Goal: Check status: Check status

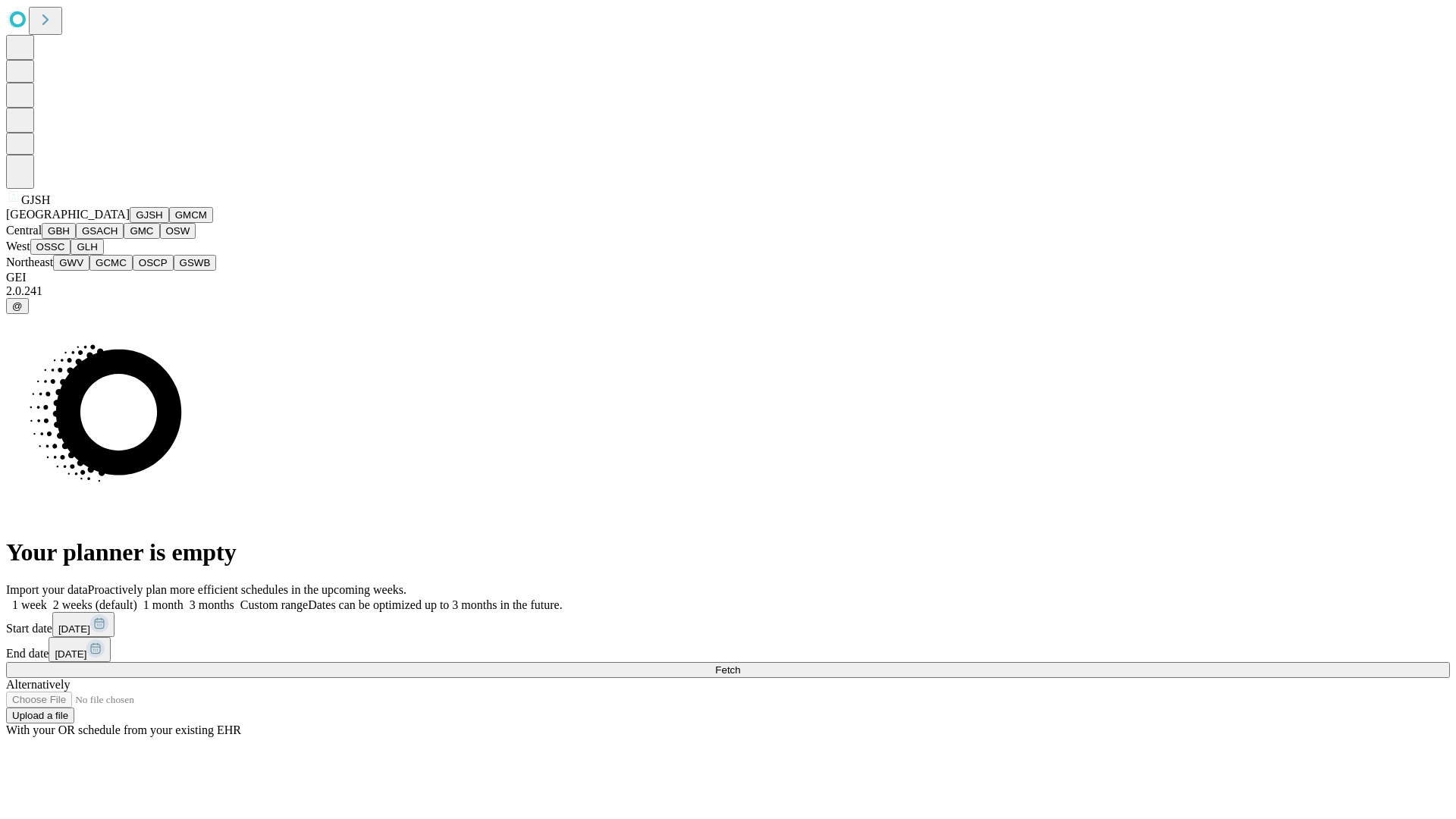
click at [130, 223] on button "GJSH" at bounding box center [149, 215] width 39 height 16
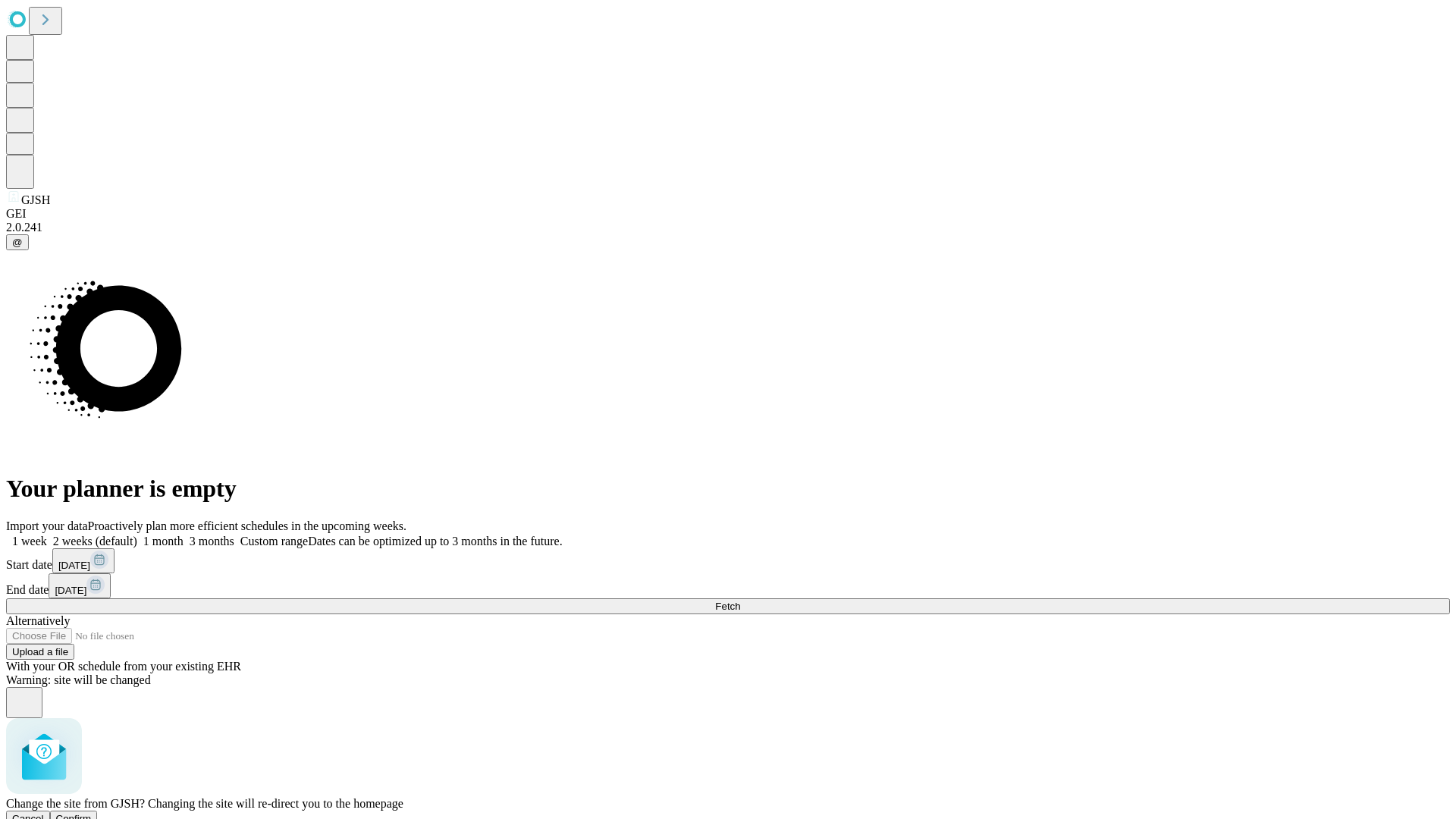
click at [92, 813] on span "Confirm" at bounding box center [74, 818] width 35 height 12
click at [184, 534] on label "1 month" at bounding box center [160, 541] width 46 height 13
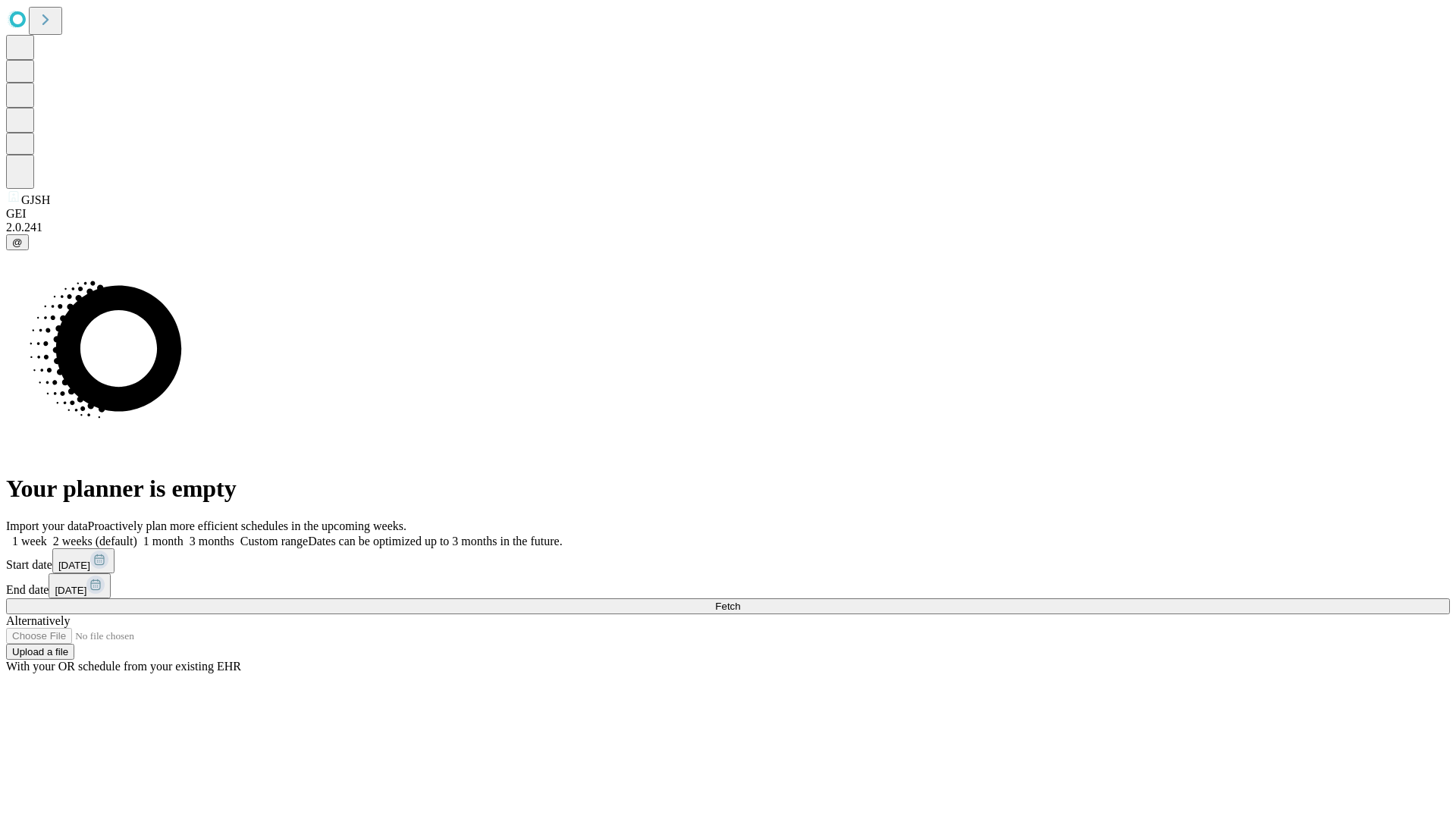
click at [740, 601] on span "Fetch" at bounding box center [727, 606] width 25 height 12
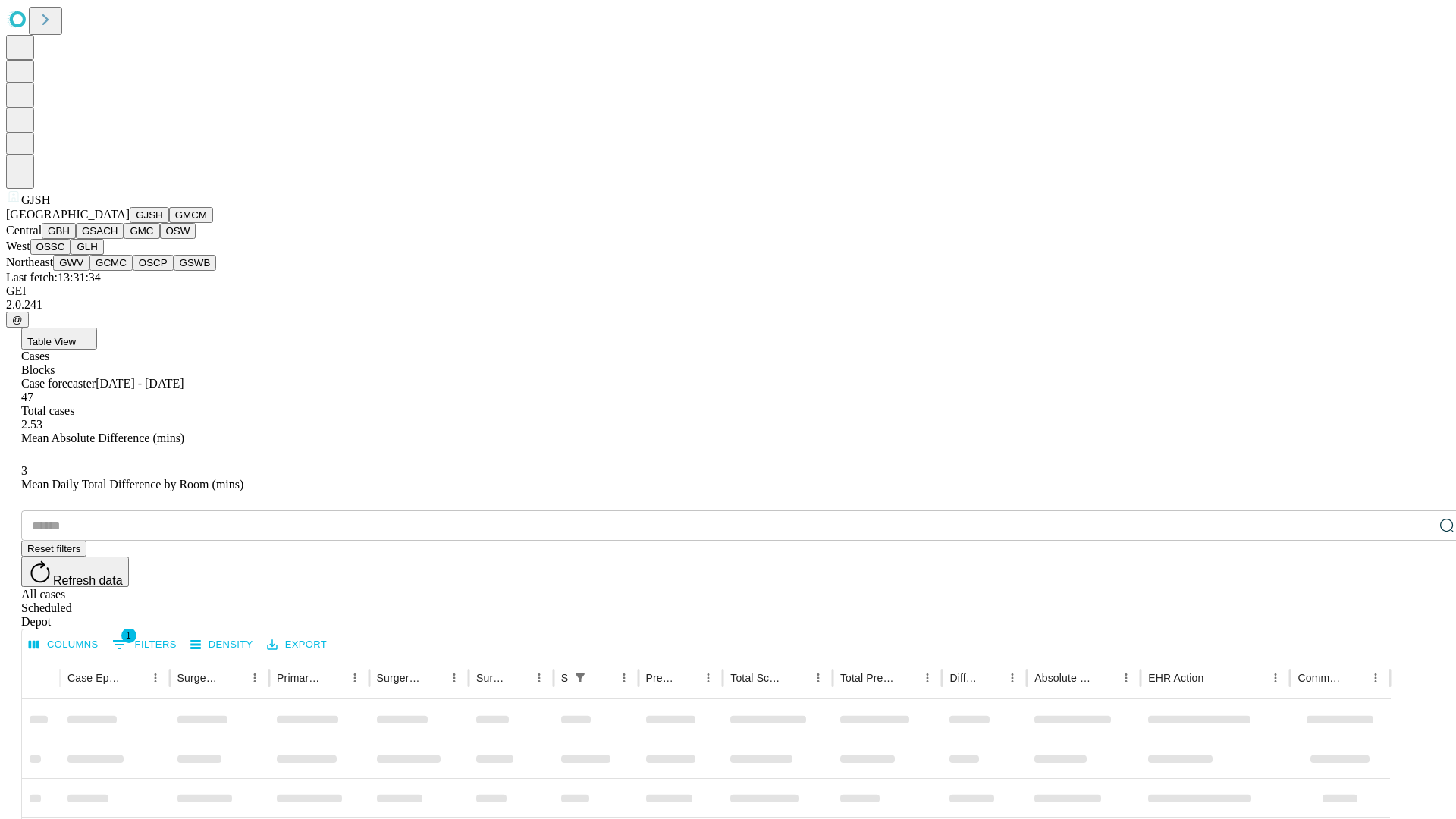
click at [169, 223] on button "GMCM" at bounding box center [190, 215] width 44 height 16
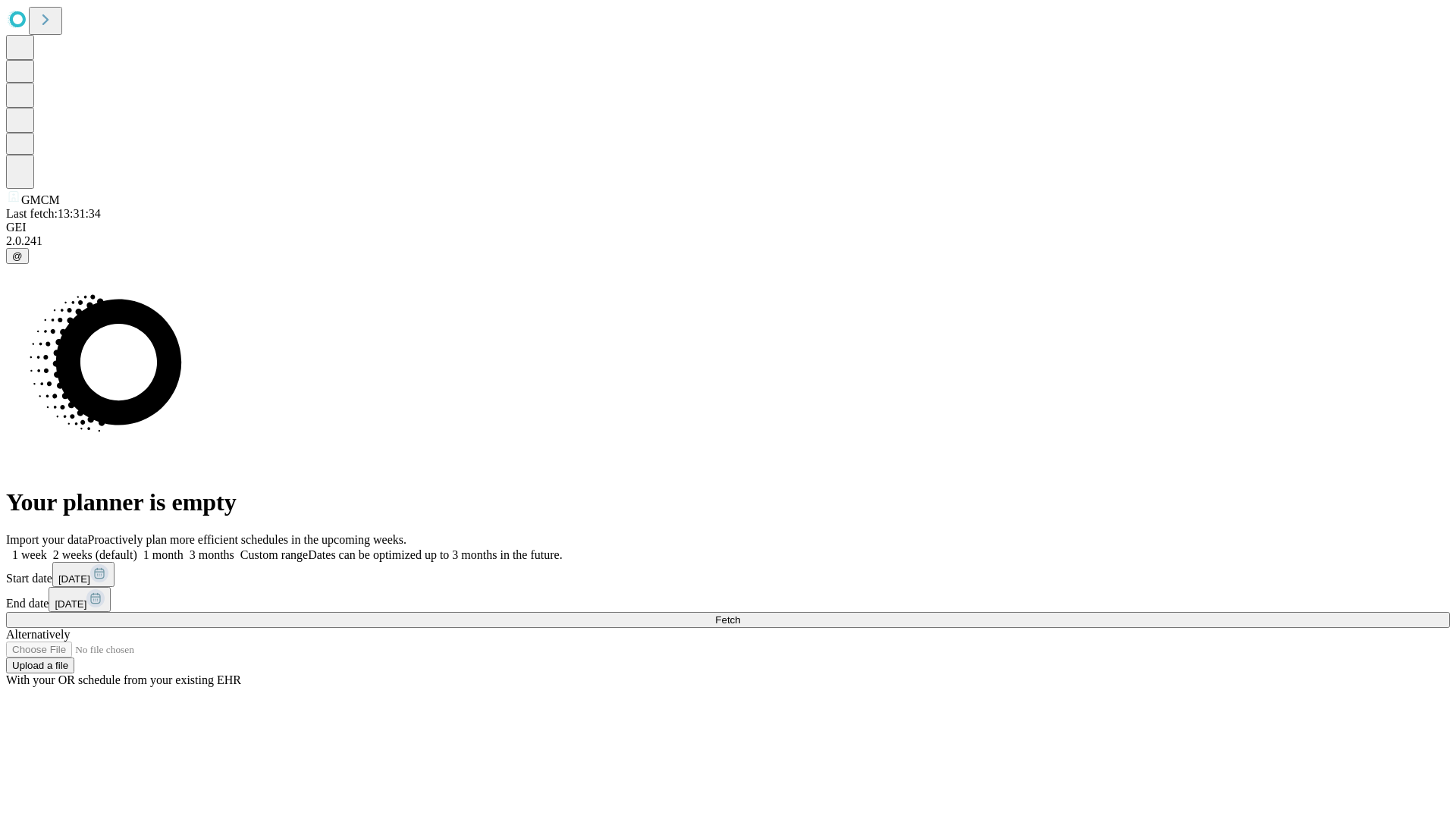
click at [184, 548] on label "1 month" at bounding box center [160, 554] width 46 height 13
click at [740, 615] on span "Fetch" at bounding box center [727, 620] width 25 height 12
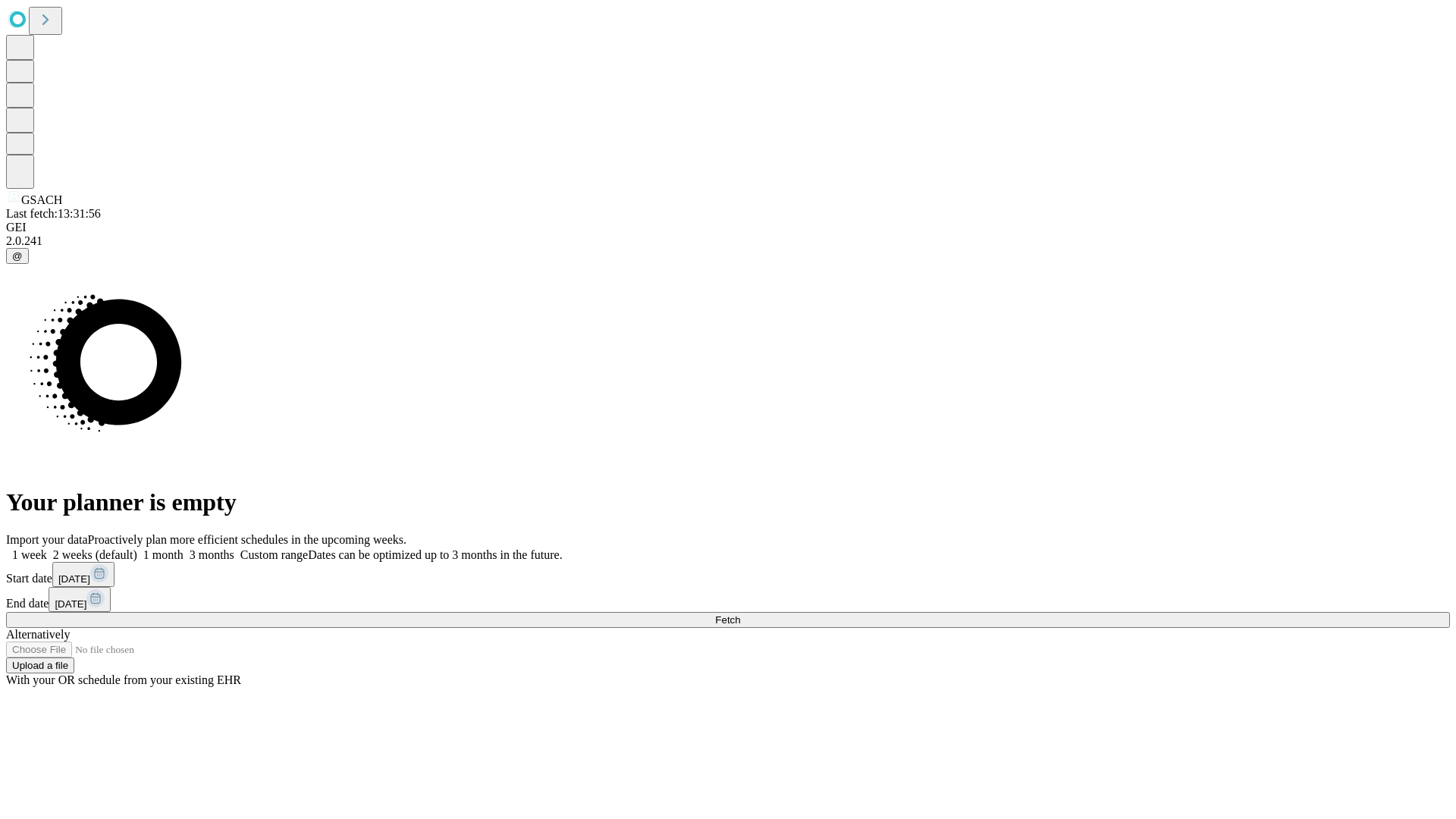
click at [184, 548] on label "1 month" at bounding box center [160, 554] width 46 height 13
click at [740, 615] on span "Fetch" at bounding box center [727, 620] width 25 height 12
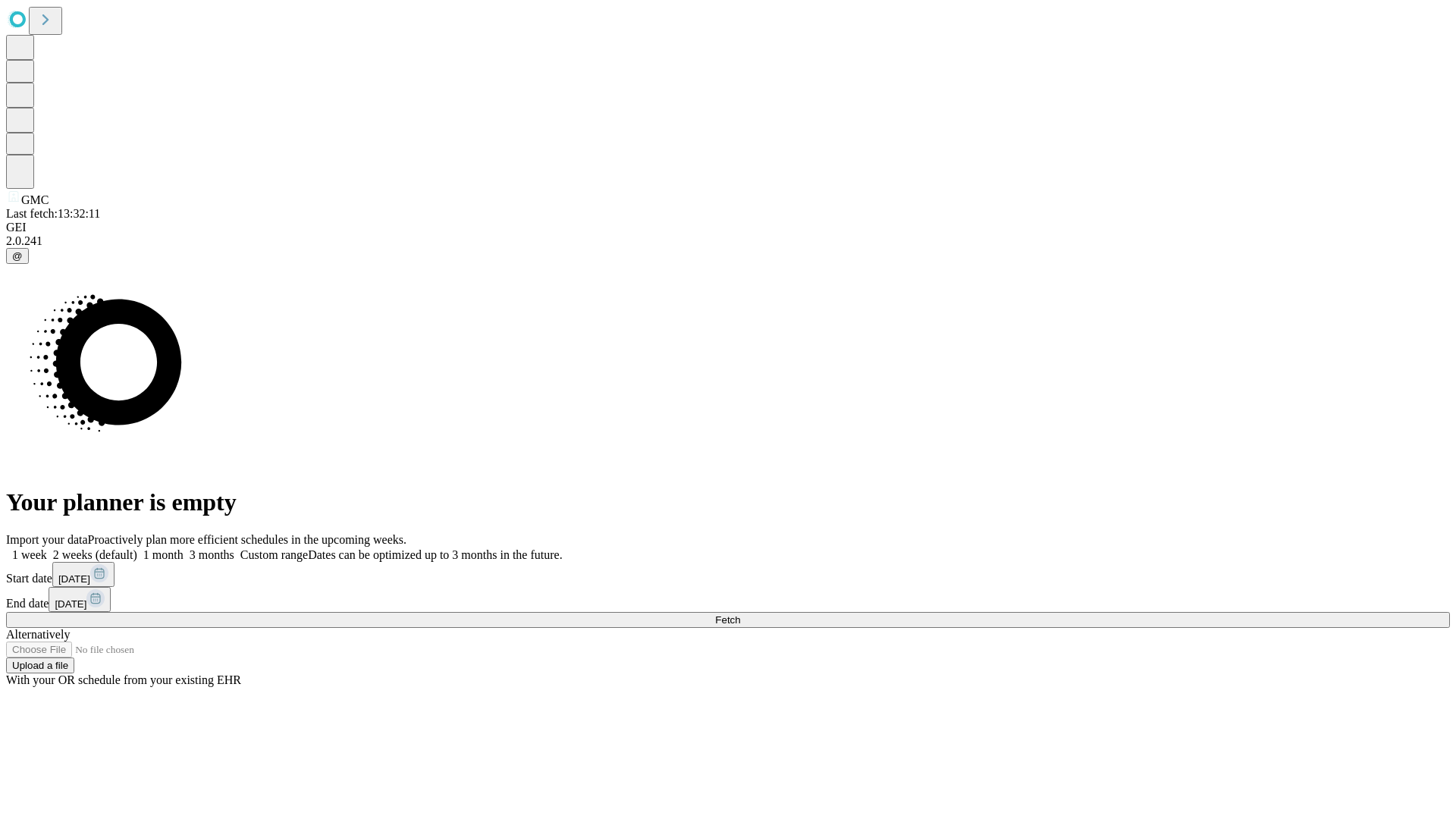
click at [740, 615] on span "Fetch" at bounding box center [727, 620] width 25 height 12
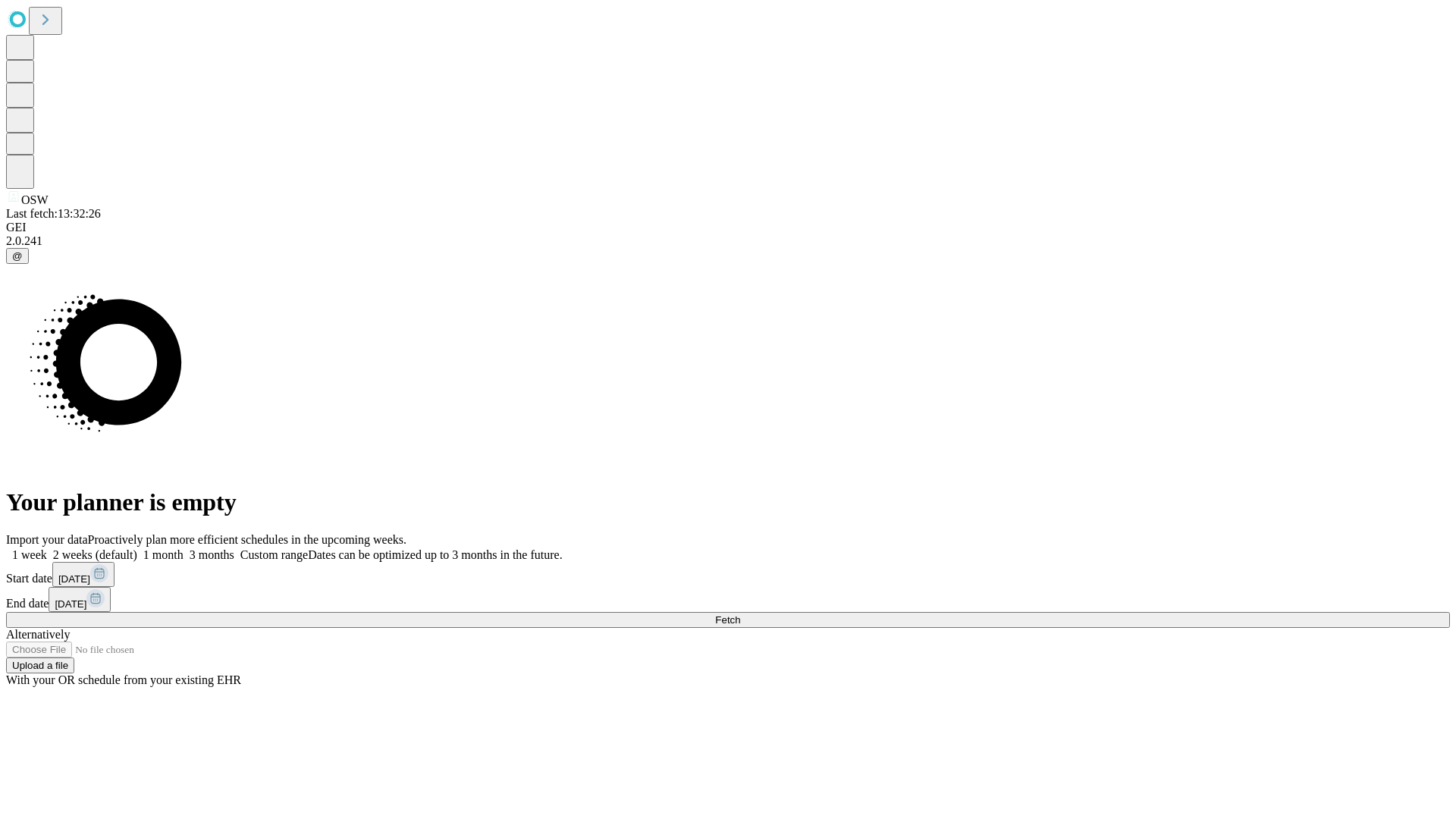
click at [184, 548] on label "1 month" at bounding box center [160, 554] width 46 height 13
click at [740, 615] on span "Fetch" at bounding box center [727, 620] width 25 height 12
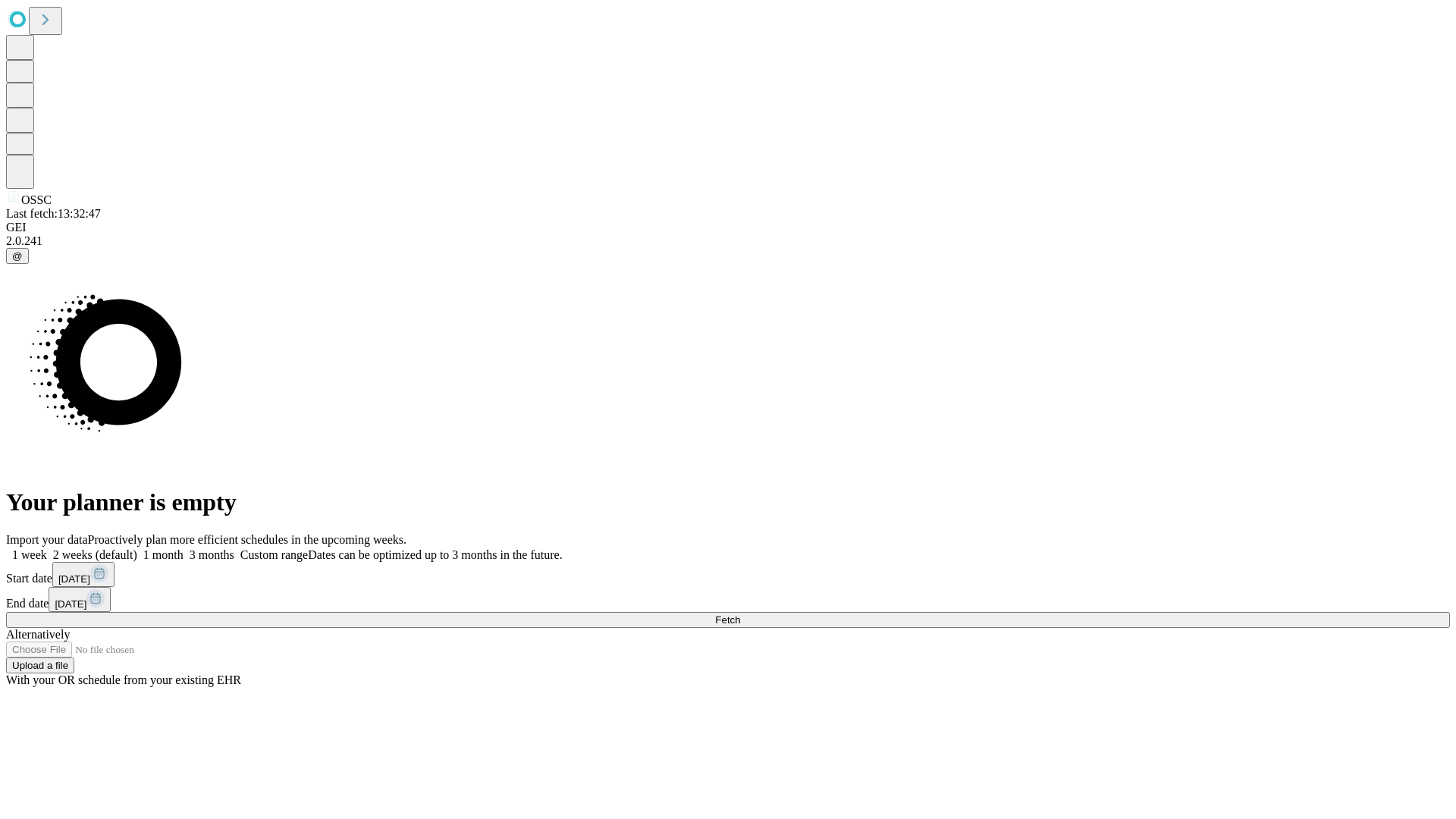
click at [184, 548] on label "1 month" at bounding box center [160, 554] width 46 height 13
click at [740, 615] on span "Fetch" at bounding box center [727, 620] width 25 height 12
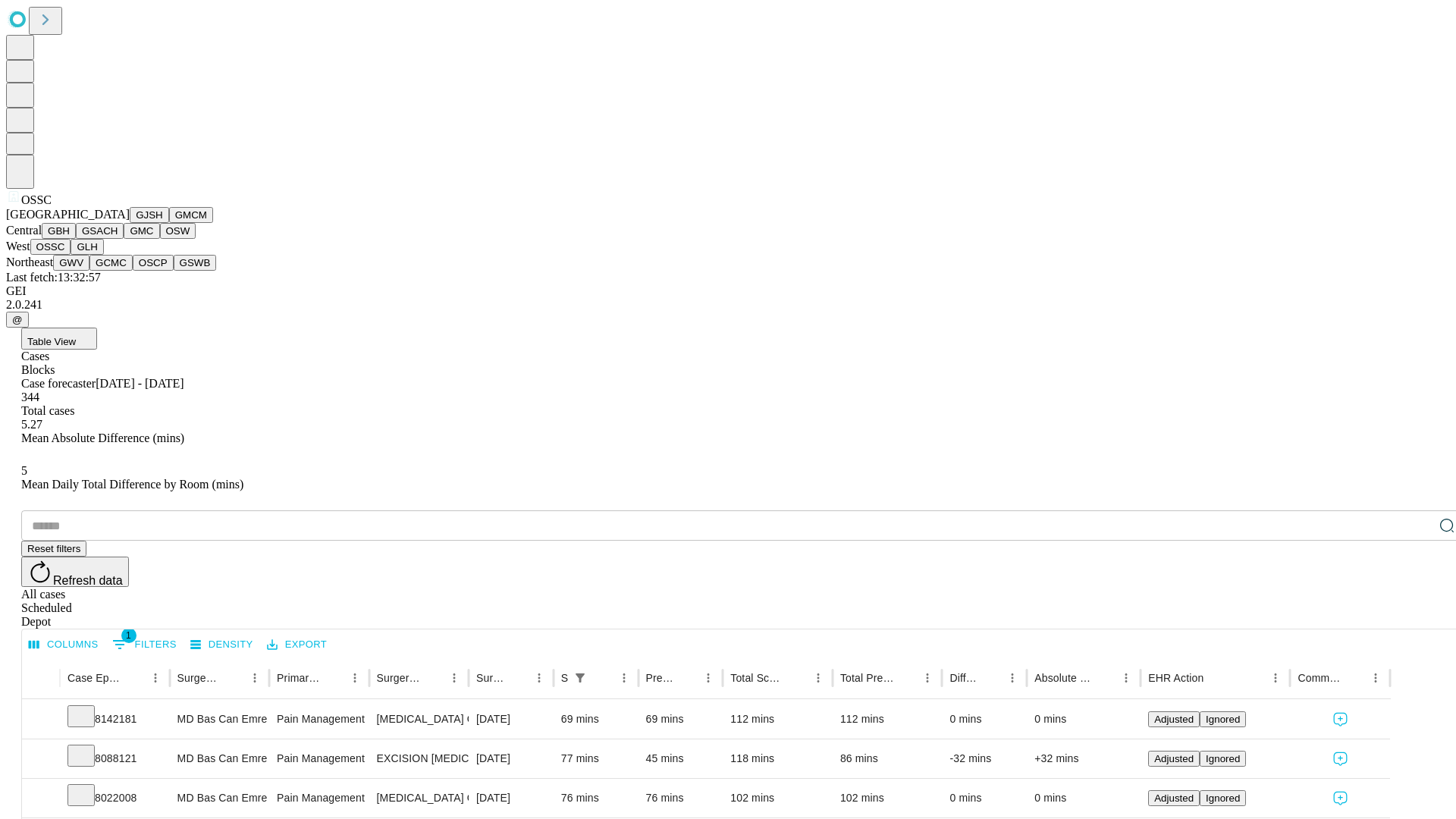
click at [103, 254] on button "GLH" at bounding box center [86, 247] width 32 height 16
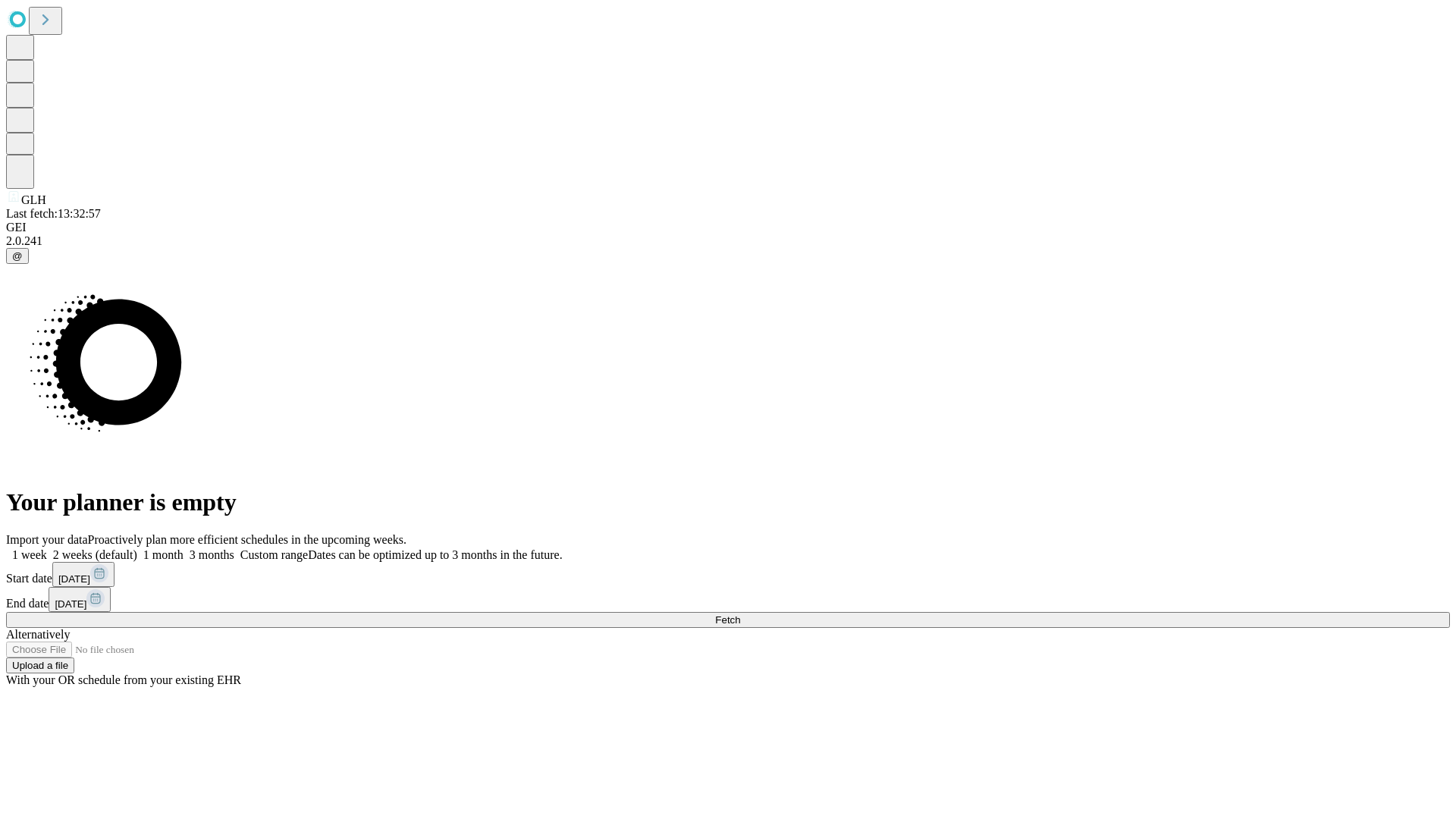
click at [184, 548] on label "1 month" at bounding box center [160, 554] width 46 height 13
click at [740, 615] on span "Fetch" at bounding box center [727, 620] width 25 height 12
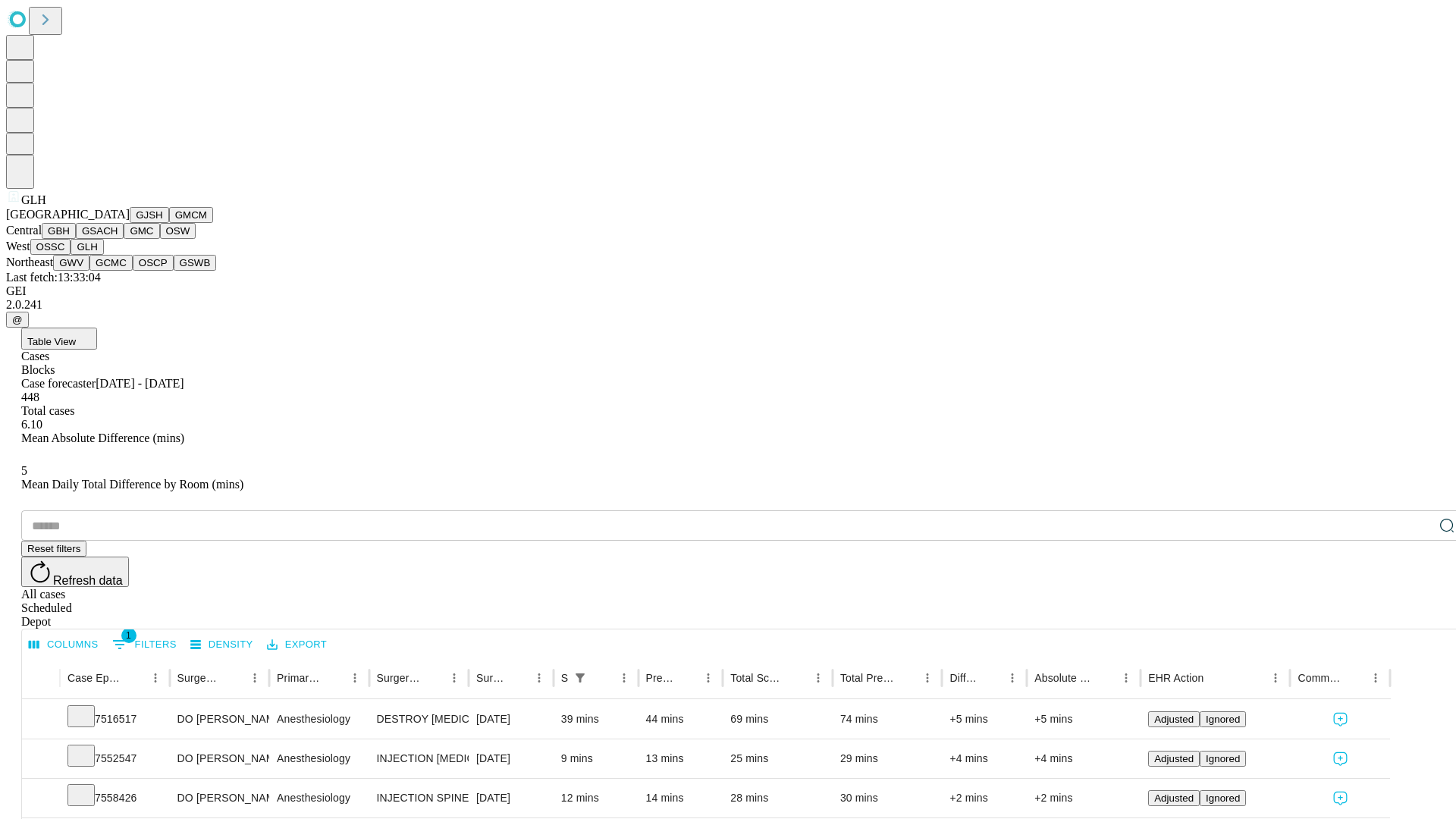
click at [89, 271] on button "GWV" at bounding box center [71, 262] width 36 height 16
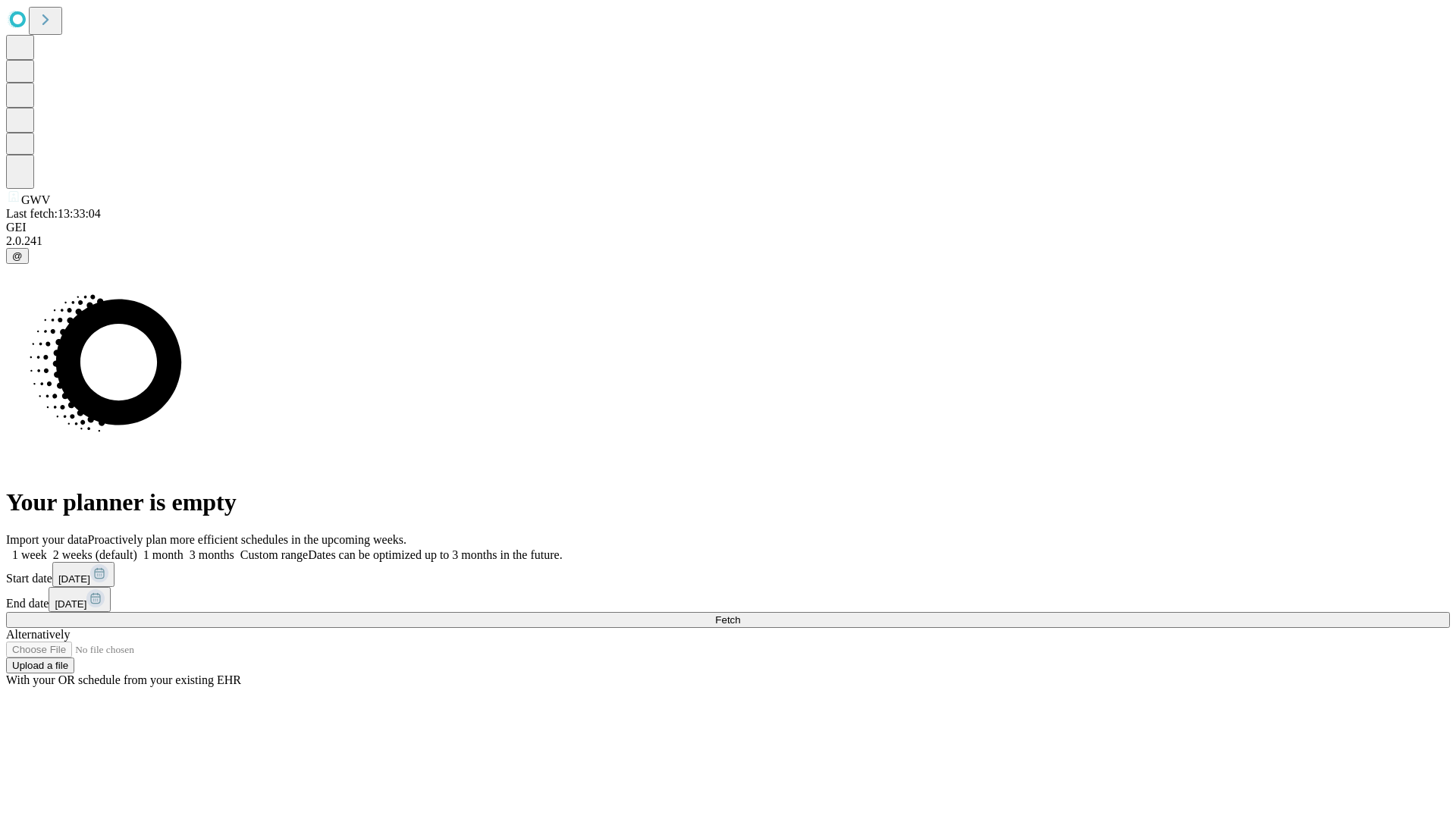
click at [184, 548] on label "1 month" at bounding box center [160, 554] width 46 height 13
click at [740, 615] on span "Fetch" at bounding box center [727, 620] width 25 height 12
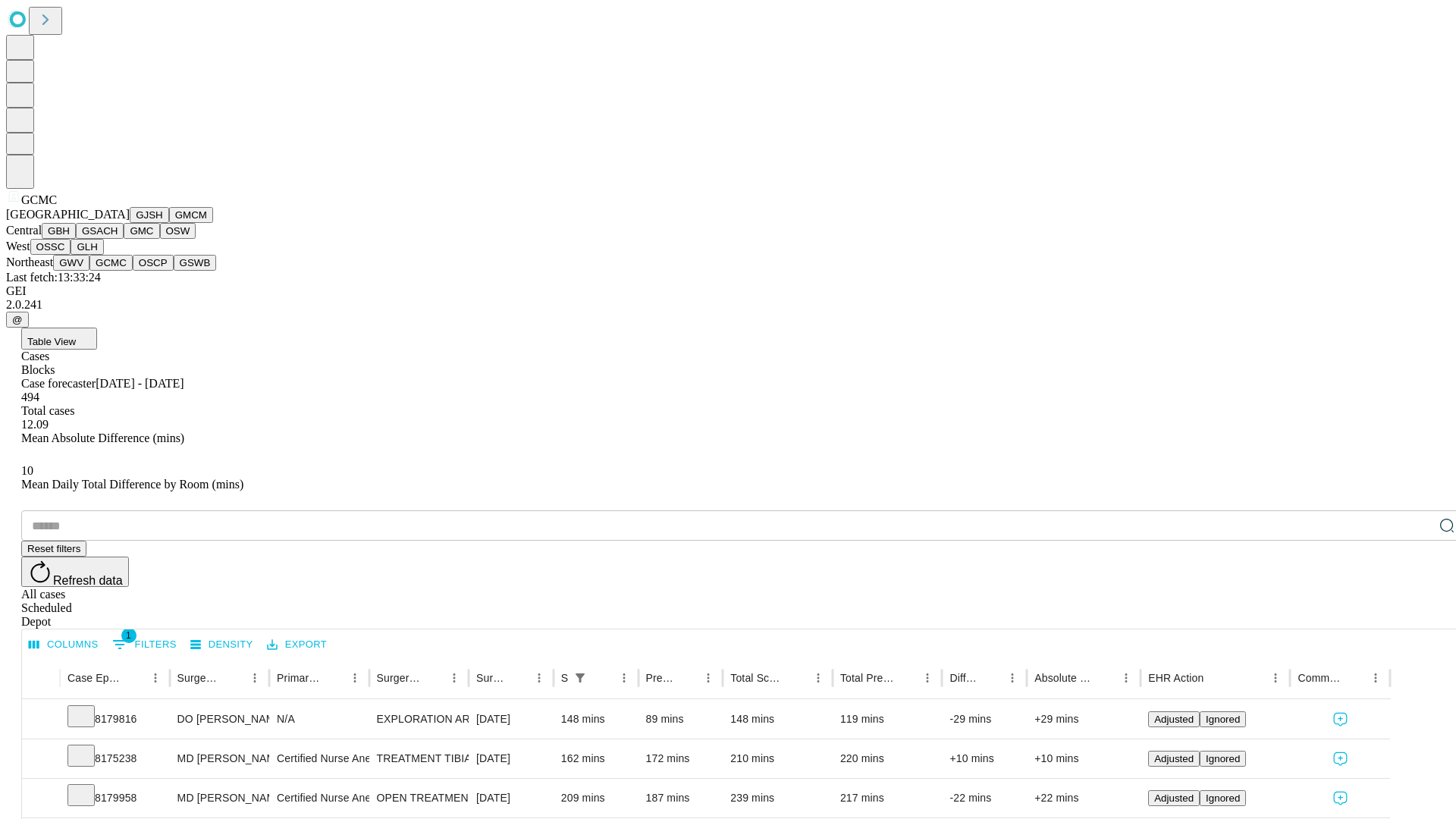
click at [133, 271] on button "OSCP" at bounding box center [153, 262] width 41 height 16
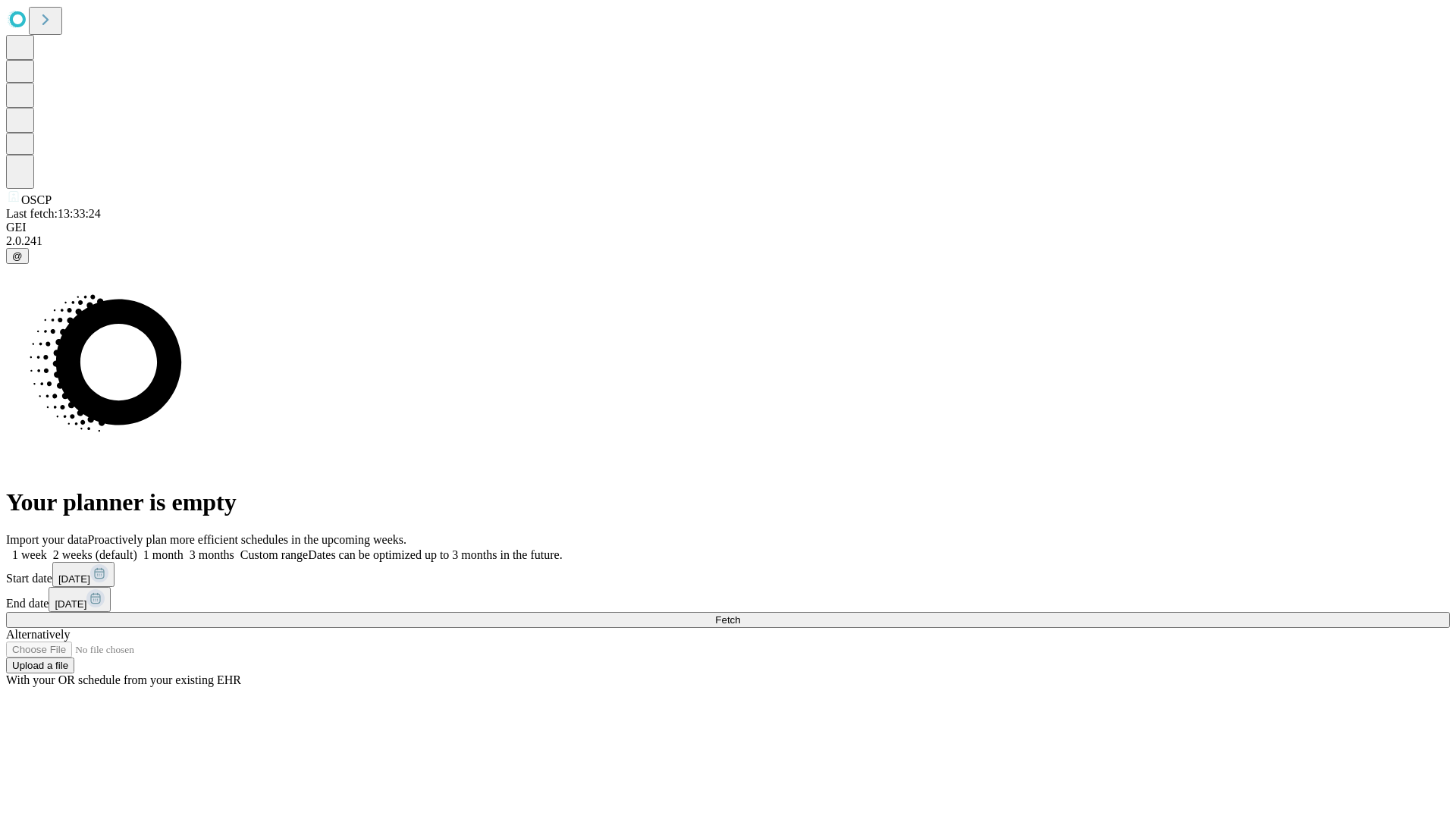
click at [184, 548] on label "1 month" at bounding box center [160, 554] width 46 height 13
click at [740, 615] on span "Fetch" at bounding box center [727, 620] width 25 height 12
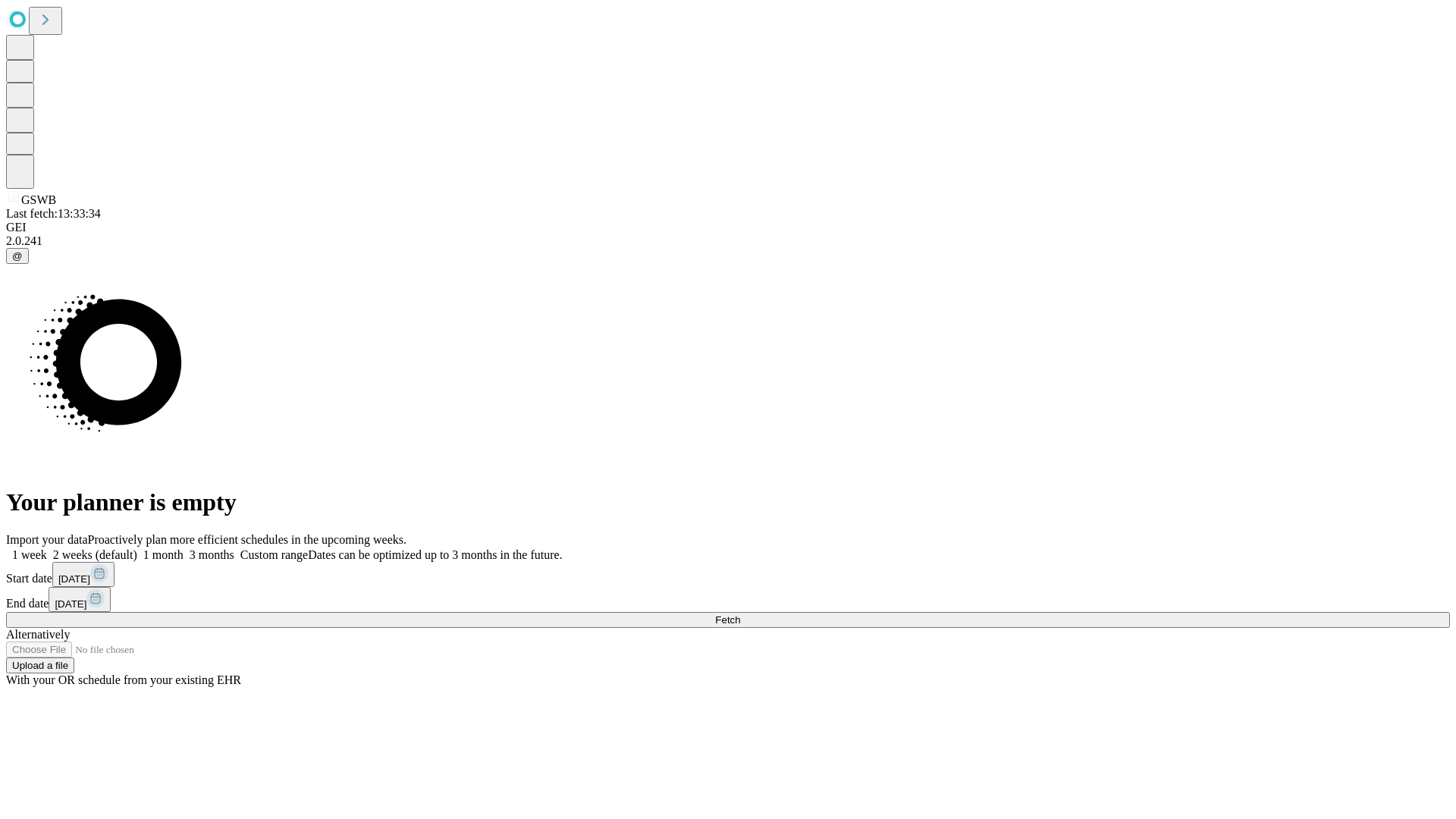
click at [184, 548] on label "1 month" at bounding box center [160, 554] width 46 height 13
click at [740, 615] on span "Fetch" at bounding box center [727, 620] width 25 height 12
